Goal: Find specific page/section: Find specific page/section

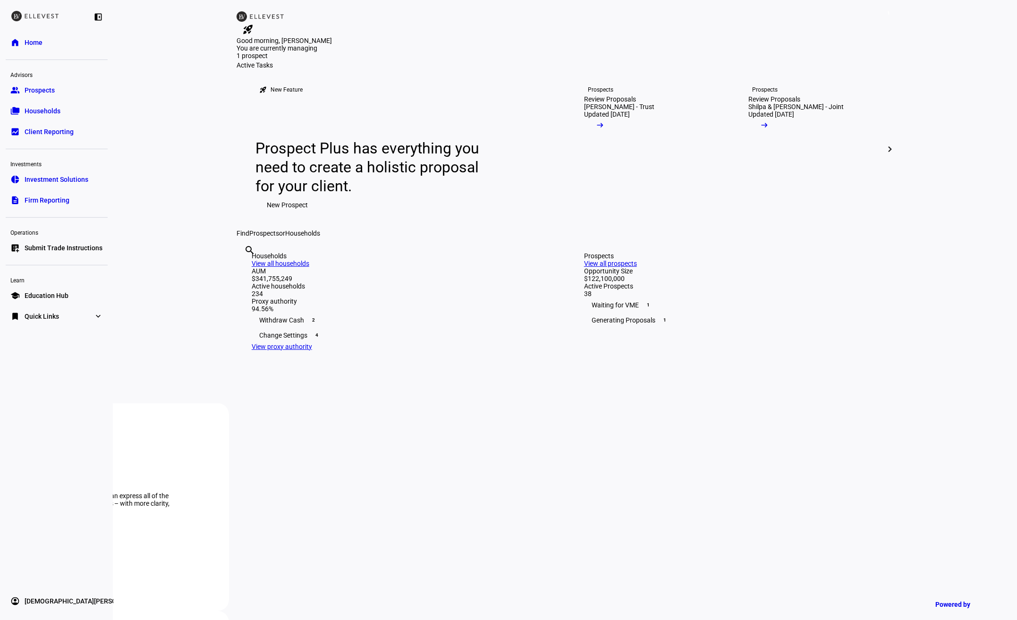
click at [98, 312] on eth-mat-symbol "expand_more" at bounding box center [97, 316] width 9 height 9
click at [53, 337] on span "Firm Report" at bounding box center [42, 334] width 34 height 9
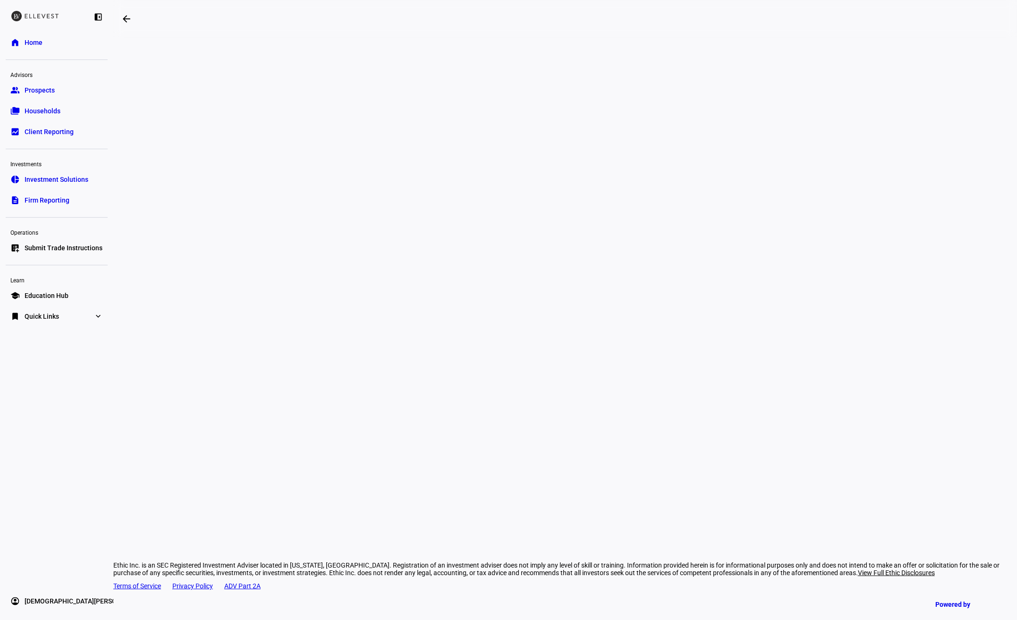
click at [921, 229] on div "arrow_backwards Ethic Inc. is an SEC Registered Investment Adviser located in […" at bounding box center [564, 310] width 903 height 620
drag, startPoint x: 912, startPoint y: 220, endPoint x: 883, endPoint y: 217, distance: 28.9
click at [912, 220] on div "arrow_backwards Ethic Inc. is an SEC Registered Investment Adviser located in […" at bounding box center [564, 310] width 903 height 620
click at [41, 210] on div "left_panel_close home Home Advisors group Prospects folder_copy Households bid_…" at bounding box center [56, 310] width 113 height 620
click at [44, 202] on span "Firm Reporting" at bounding box center [47, 199] width 45 height 9
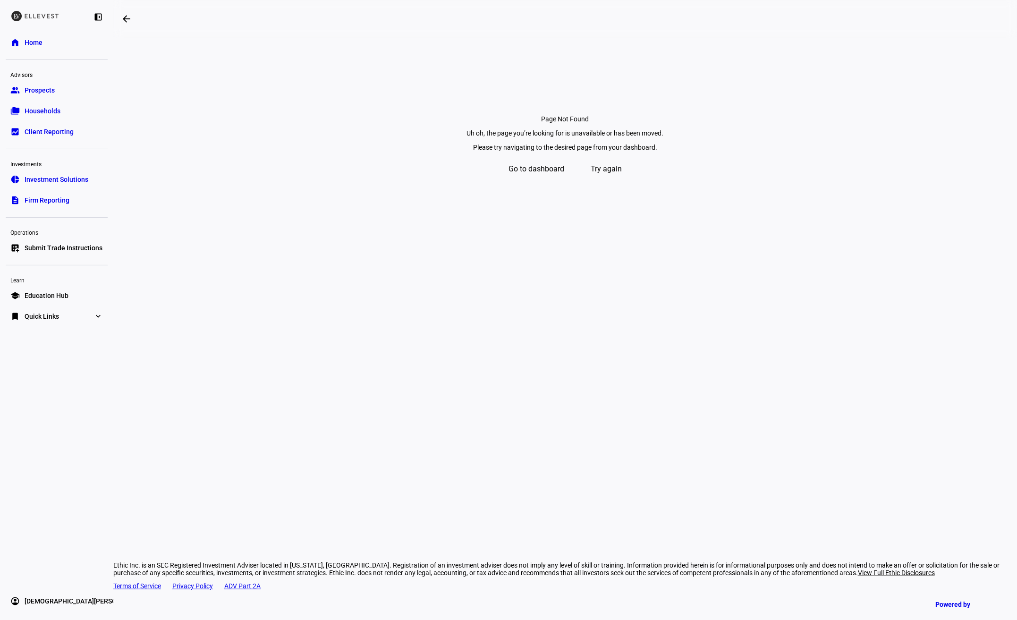
click at [38, 197] on span "Firm Reporting" at bounding box center [47, 199] width 45 height 9
click at [45, 192] on link "description Firm Reporting" at bounding box center [57, 200] width 102 height 19
click at [633, 180] on span at bounding box center [606, 169] width 58 height 23
click at [32, 317] on span "Quick Links" at bounding box center [42, 316] width 34 height 9
click at [45, 330] on span "Firm Report" at bounding box center [42, 334] width 34 height 9
